Goal: Navigation & Orientation: Find specific page/section

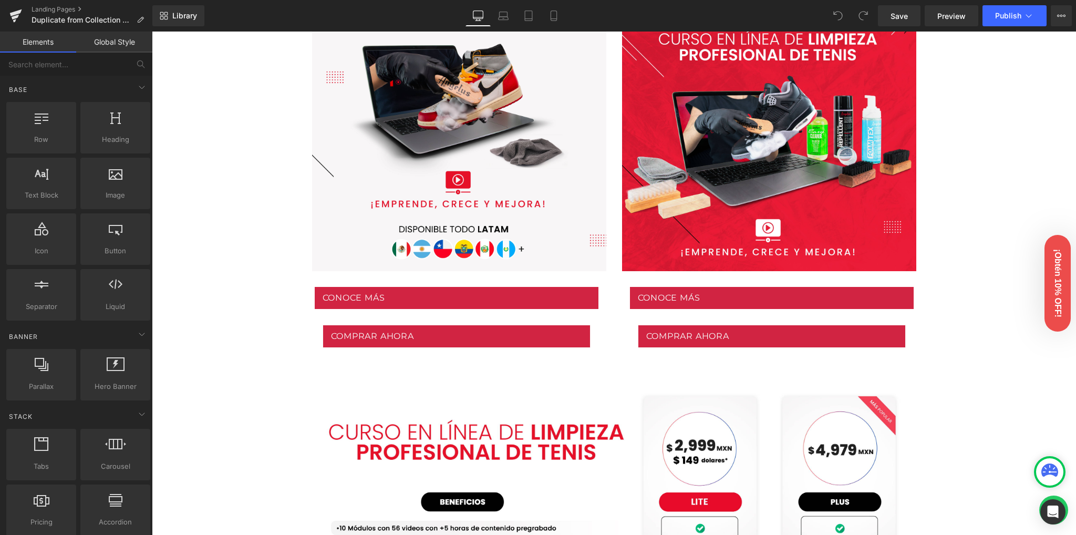
scroll to position [560, 0]
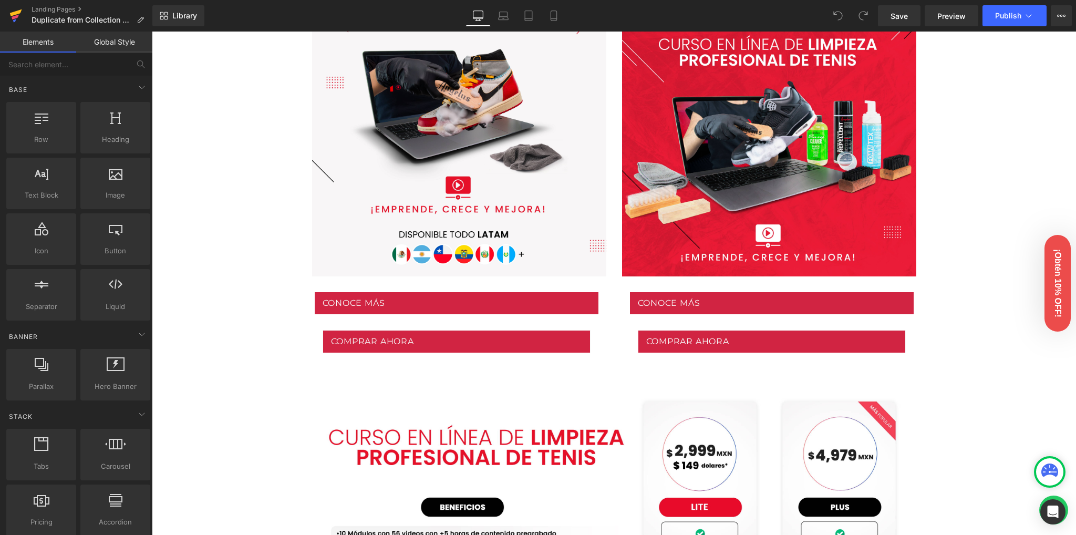
click at [13, 13] on icon at bounding box center [16, 12] width 12 height 7
